Goal: Task Accomplishment & Management: Manage account settings

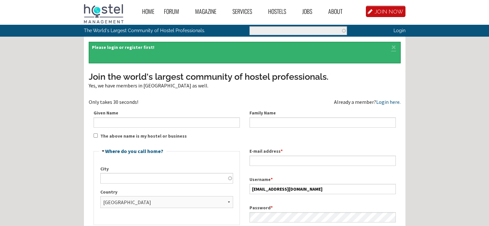
click at [400, 33] on link "Login" at bounding box center [400, 30] width 12 height 5
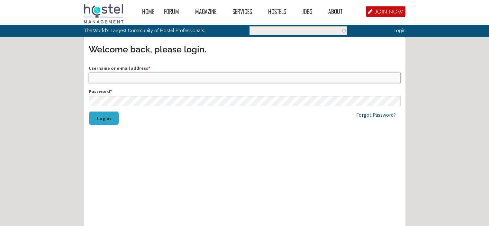
type input "[EMAIL_ADDRESS][DOMAIN_NAME]"
click at [104, 118] on button "Log in" at bounding box center [104, 118] width 30 height 14
